Goal: Task Accomplishment & Management: Use online tool/utility

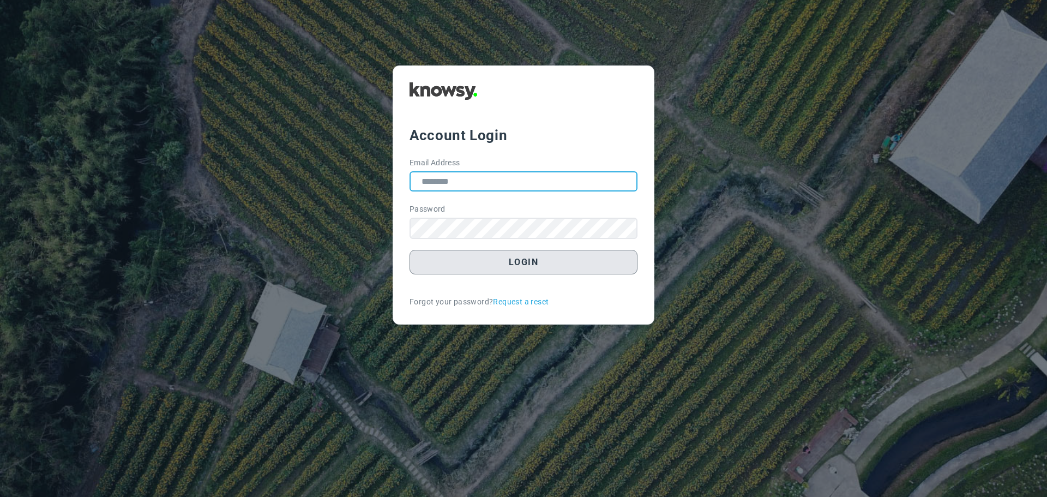
type input "**********"
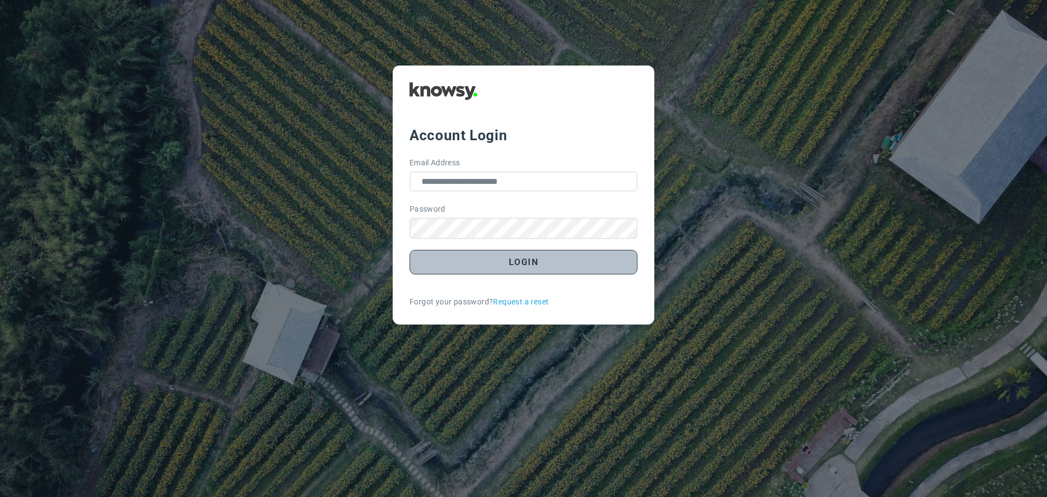
click at [524, 267] on button "Login" at bounding box center [524, 262] width 228 height 25
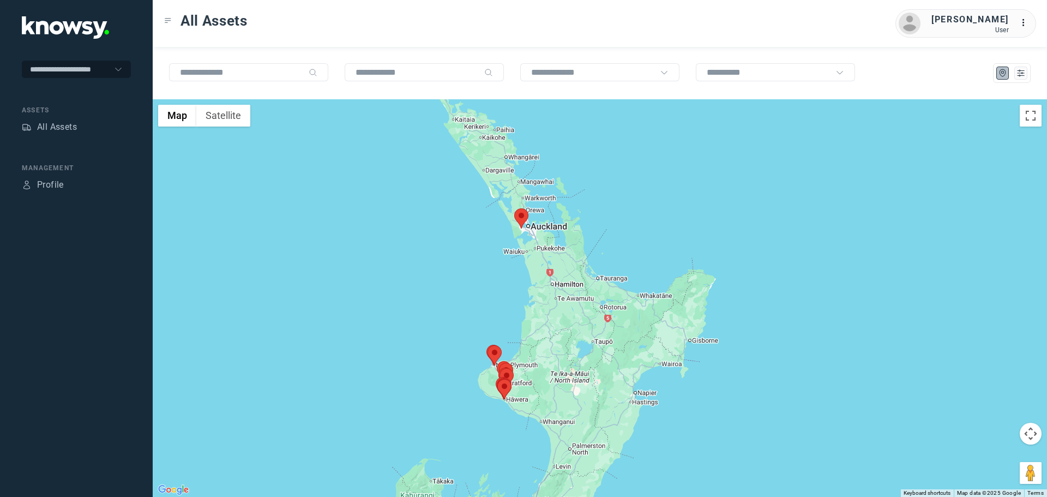
drag, startPoint x: 634, startPoint y: 160, endPoint x: 531, endPoint y: 241, distance: 131.3
click at [538, 241] on div at bounding box center [600, 298] width 895 height 398
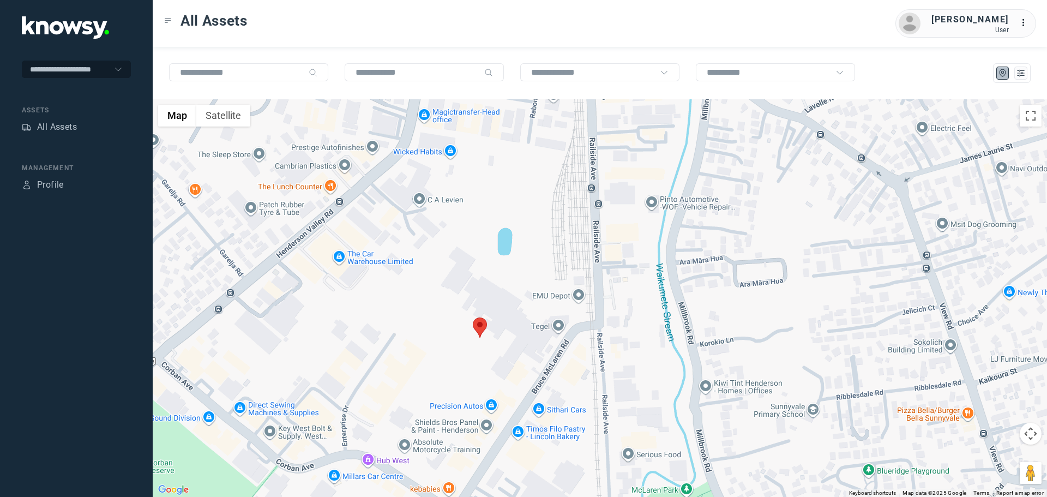
drag, startPoint x: 510, startPoint y: 253, endPoint x: 503, endPoint y: 301, distance: 48.5
click at [503, 301] on div at bounding box center [600, 298] width 895 height 398
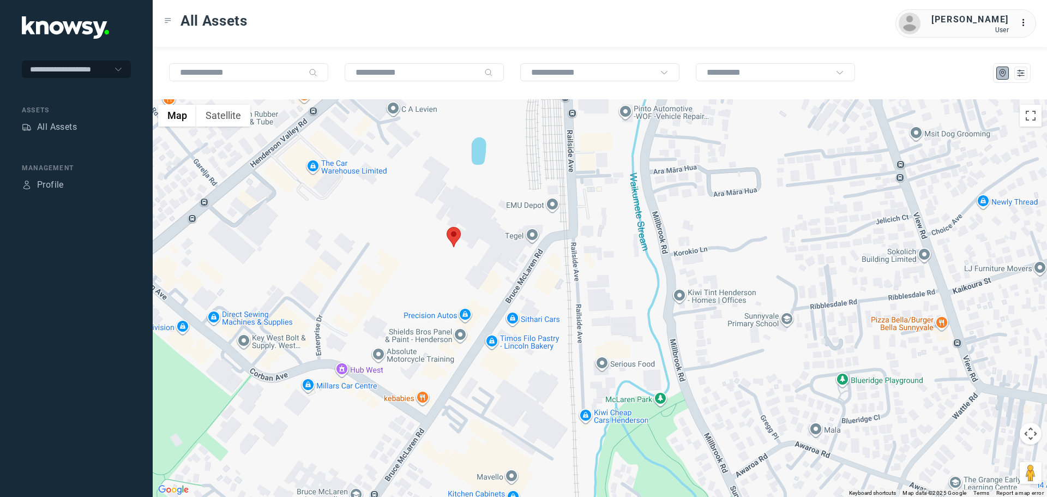
drag, startPoint x: 464, startPoint y: 382, endPoint x: 438, endPoint y: 283, distance: 102.7
click at [438, 283] on div at bounding box center [600, 298] width 895 height 398
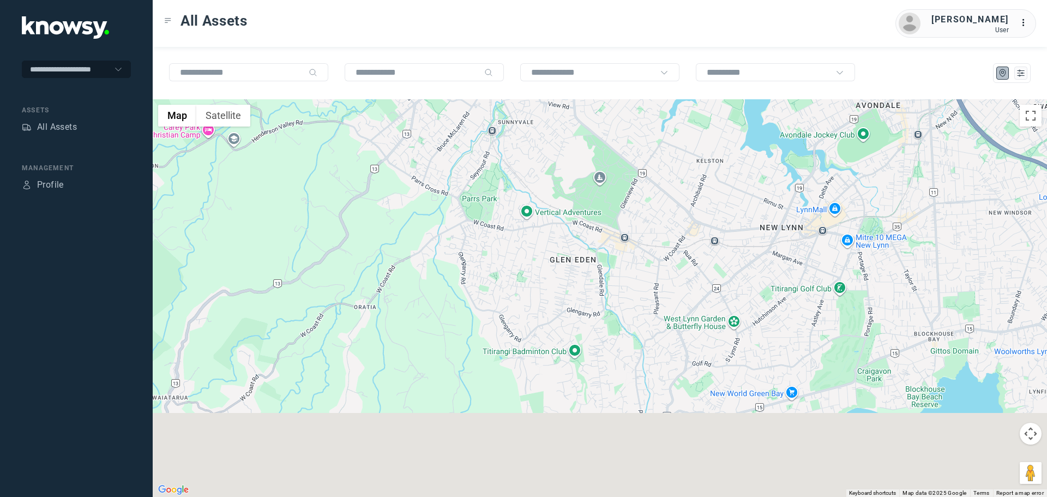
drag, startPoint x: 460, startPoint y: 385, endPoint x: 526, endPoint y: 142, distance: 251.2
click at [514, 146] on div at bounding box center [600, 298] width 895 height 398
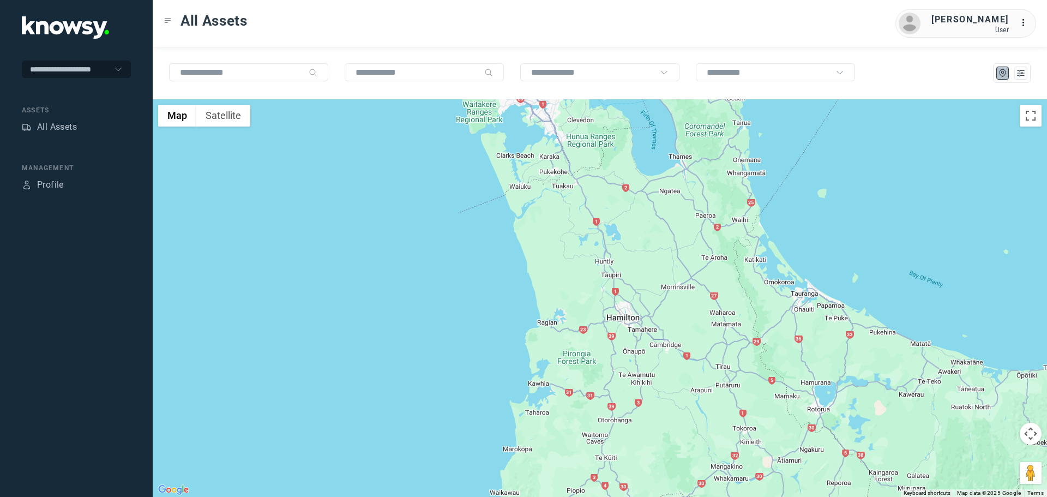
drag, startPoint x: 566, startPoint y: 416, endPoint x: 525, endPoint y: 121, distance: 297.3
click at [526, 124] on div at bounding box center [600, 298] width 895 height 398
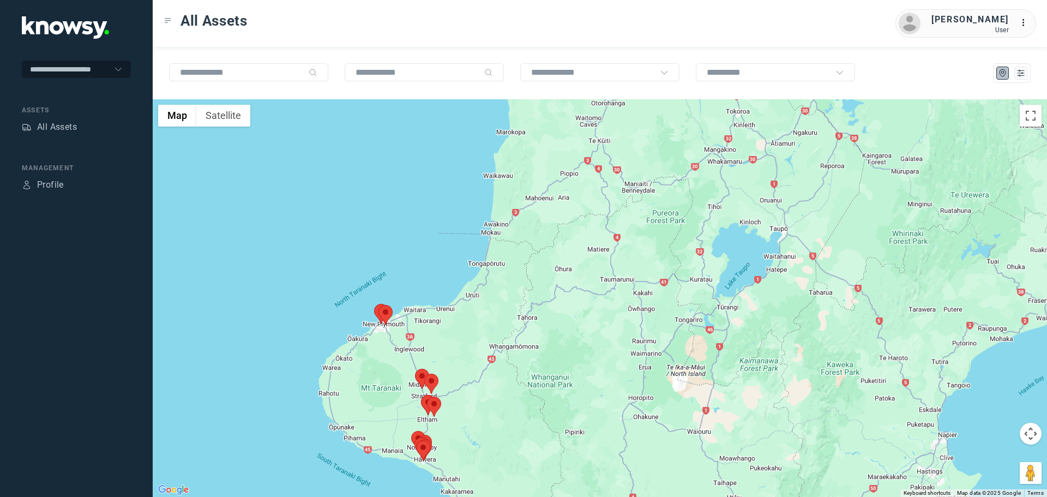
drag, startPoint x: 546, startPoint y: 468, endPoint x: 627, endPoint y: 194, distance: 285.1
click at [622, 196] on div at bounding box center [600, 298] width 895 height 398
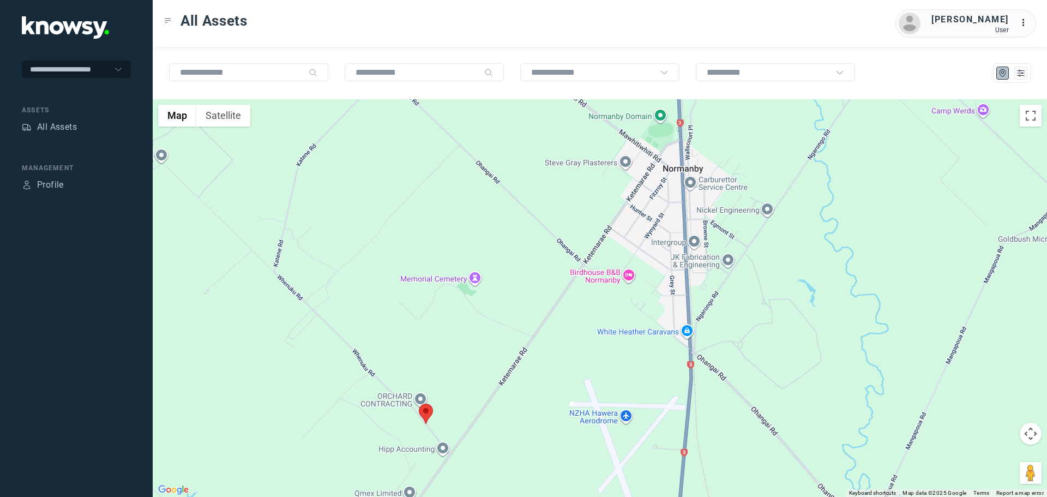
click at [419, 404] on area at bounding box center [419, 404] width 0 height 0
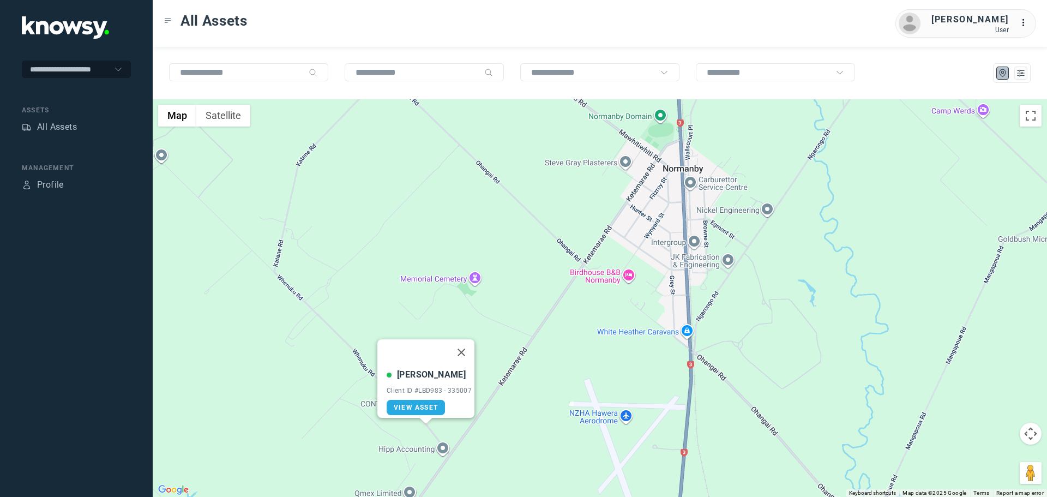
click at [466, 345] on button "Close" at bounding box center [461, 352] width 26 height 26
